Goal: Information Seeking & Learning: Learn about a topic

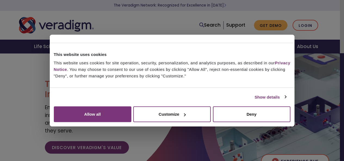
scroll to position [27, 0]
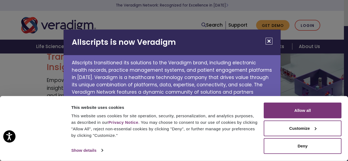
click at [267, 42] on button "Close" at bounding box center [269, 41] width 7 height 7
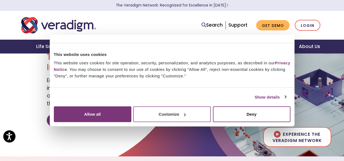
click at [211, 122] on button "Customize" at bounding box center [171, 115] width 77 height 16
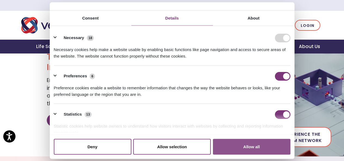
click at [248, 139] on button "Allow all" at bounding box center [251, 147] width 77 height 16
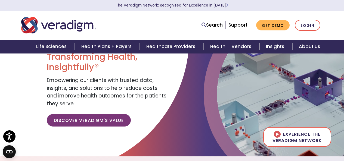
scroll to position [0, 0]
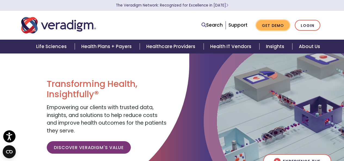
click at [277, 25] on link "Get Demo" at bounding box center [272, 25] width 33 height 11
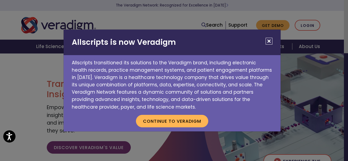
click at [267, 44] on button "Close" at bounding box center [269, 41] width 7 height 7
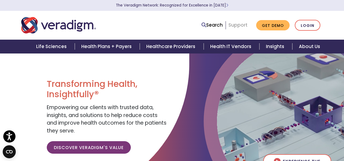
click at [232, 24] on link "Support" at bounding box center [237, 25] width 19 height 7
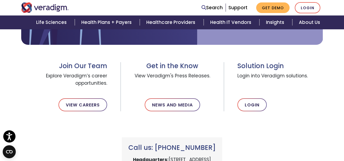
scroll to position [163, 0]
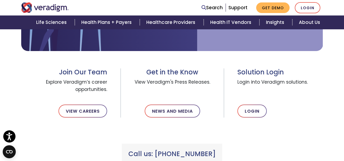
click at [168, 4] on div "Search Support Get Demo Login" at bounding box center [236, 7] width 181 height 11
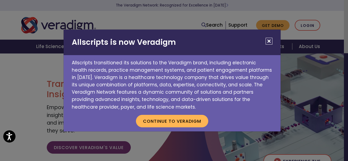
click at [267, 41] on button "Close" at bounding box center [269, 41] width 7 height 7
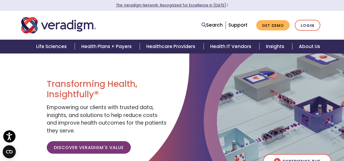
click at [150, 5] on link "The Veradigm Network: Recognized for Excellence in [DATE]" at bounding box center [172, 5] width 113 height 5
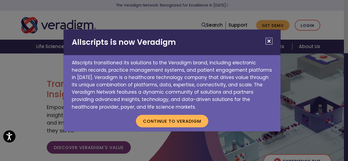
click at [269, 41] on button "Close" at bounding box center [269, 41] width 7 height 7
